Goal: Transaction & Acquisition: Purchase product/service

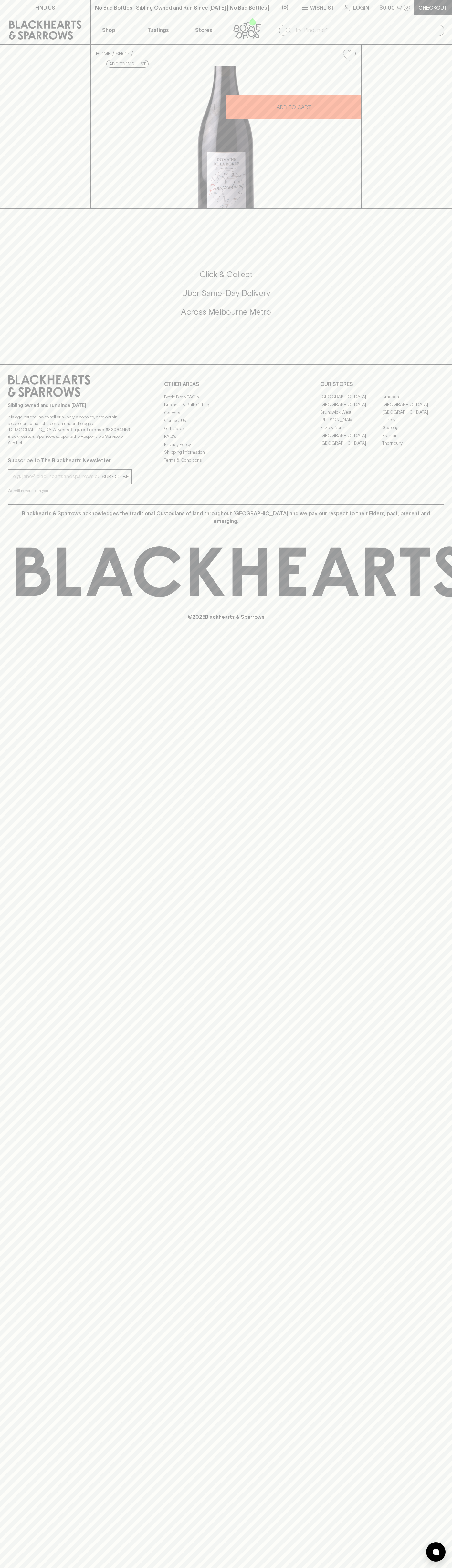
click at [337, 18] on div "​" at bounding box center [361, 30] width 181 height 29
click at [442, 1440] on div "FIND US | No Bad Bottles | Sibling Owned and Run Since 2006 | No Bad Bottles | …" at bounding box center [226, 784] width 452 height 1568
click at [150, 1567] on html "FIND US | No Bad Bottles | Sibling Owned and Run Since 2006 | No Bad Bottles | …" at bounding box center [226, 784] width 452 height 1568
click at [30, 140] on div "HOME SHOP Domaine de la Borde Pinostradamus Pinot Noir 2023 $137.00 Add to wish…" at bounding box center [226, 127] width 452 height 164
